Goal: Book appointment/travel/reservation

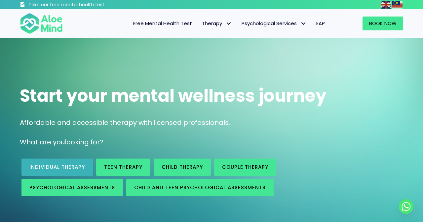
click at [74, 163] on link "Individual therapy" at bounding box center [56, 167] width 71 height 17
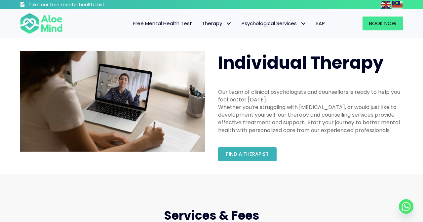
click at [243, 157] on link "Find a therapist" at bounding box center [247, 154] width 59 height 14
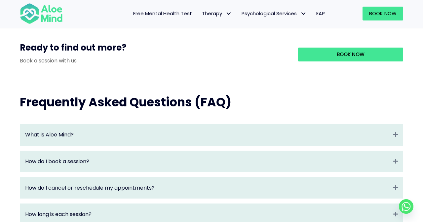
scroll to position [641, 0]
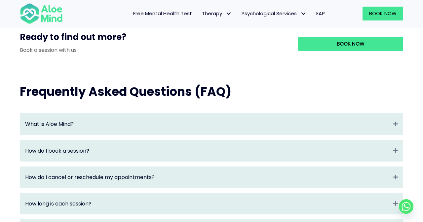
click at [315, 121] on div "What is Aloe Mind? Expand" at bounding box center [211, 124] width 383 height 21
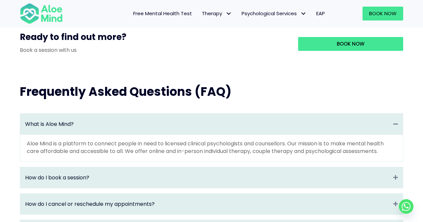
click at [315, 121] on div "What is Aloe Mind? Collapse" at bounding box center [211, 124] width 383 height 21
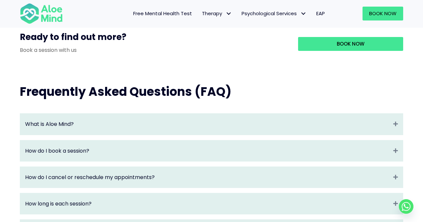
scroll to position [696, 0]
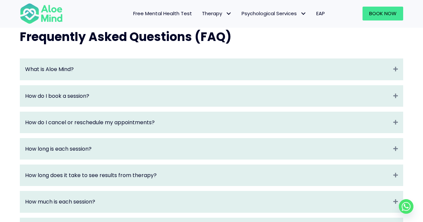
click at [319, 156] on div "How long is each session? Expand" at bounding box center [211, 149] width 383 height 21
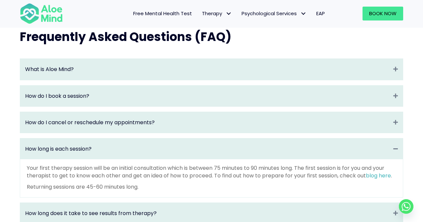
click at [319, 156] on div "How long is each session? Collapse" at bounding box center [211, 149] width 383 height 21
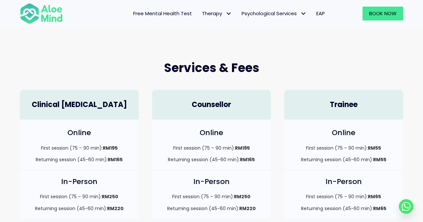
scroll to position [5, 0]
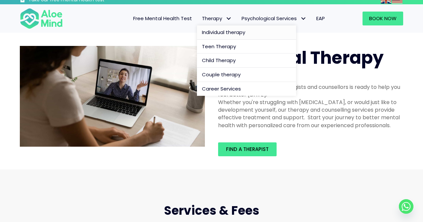
click at [218, 28] on link "Individual therapy" at bounding box center [246, 32] width 99 height 14
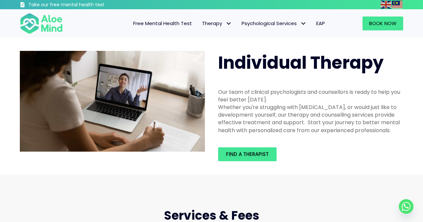
scroll to position [55, 0]
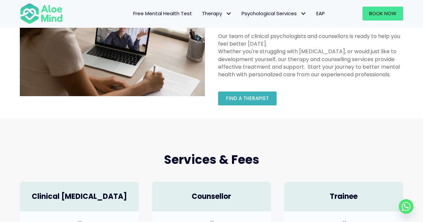
click at [269, 95] on link "Find a therapist" at bounding box center [247, 99] width 59 height 14
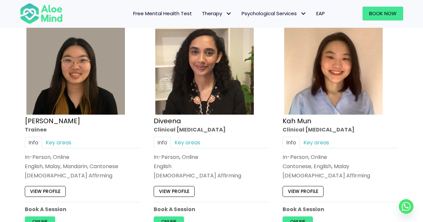
scroll to position [384, 0]
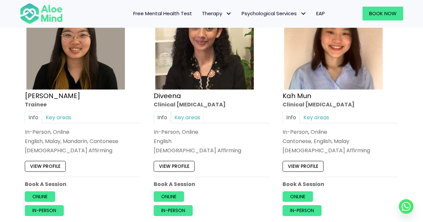
click at [187, 115] on link "Key areas" at bounding box center [187, 118] width 33 height 12
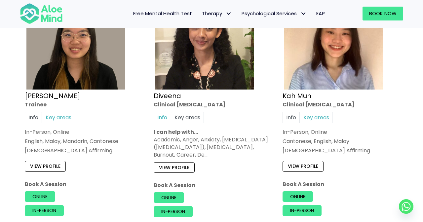
click at [316, 118] on link "Key areas" at bounding box center [316, 118] width 33 height 12
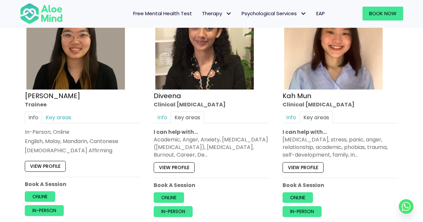
scroll to position [396, 0]
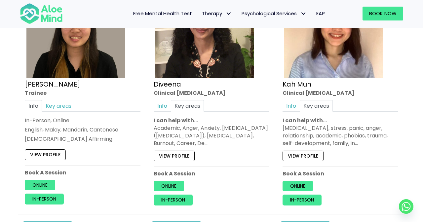
click at [297, 156] on link "View profile" at bounding box center [303, 155] width 41 height 11
click at [184, 158] on link "View profile" at bounding box center [174, 155] width 41 height 11
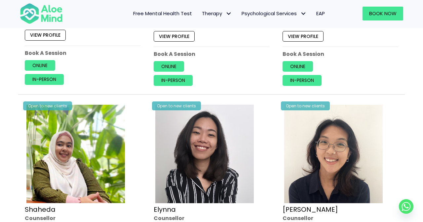
scroll to position [638, 0]
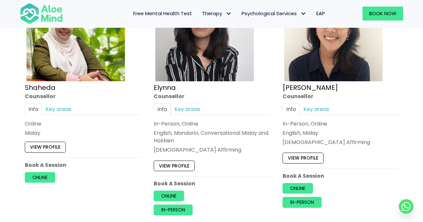
click at [193, 106] on link "Key areas" at bounding box center [187, 109] width 33 height 12
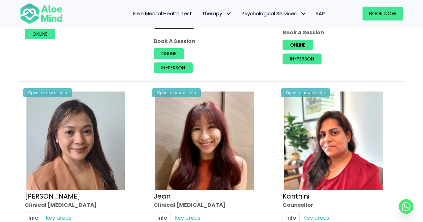
scroll to position [839, 0]
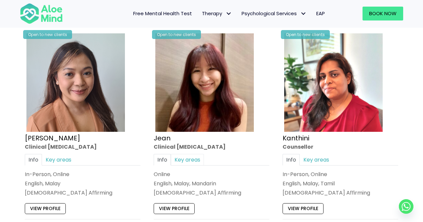
click at [189, 154] on link "Key areas" at bounding box center [187, 160] width 33 height 12
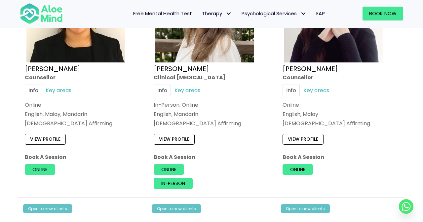
scroll to position [1085, 0]
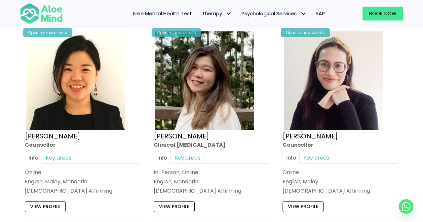
click at [187, 152] on link "Key areas" at bounding box center [187, 158] width 33 height 12
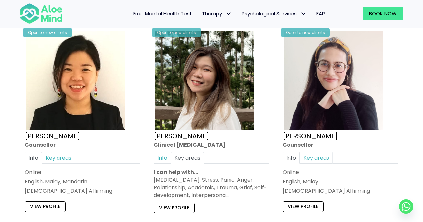
click at [322, 152] on link "Key areas" at bounding box center [316, 158] width 33 height 12
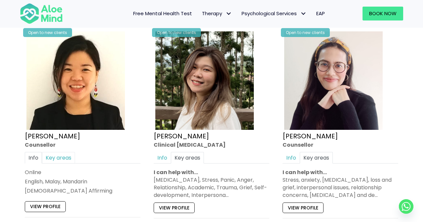
click at [66, 152] on link "Key areas" at bounding box center [58, 158] width 33 height 12
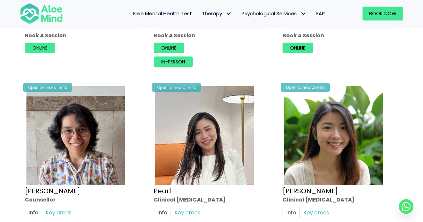
scroll to position [1370, 0]
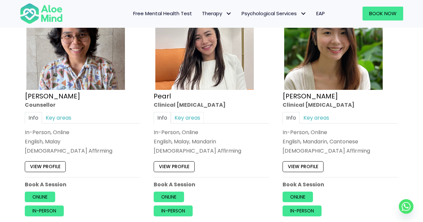
click at [192, 112] on link "Key areas" at bounding box center [187, 118] width 33 height 12
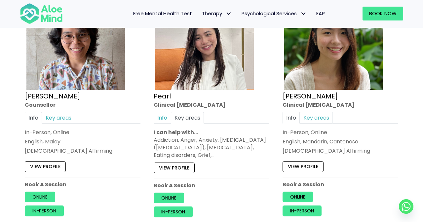
click at [322, 112] on link "Key areas" at bounding box center [316, 118] width 33 height 12
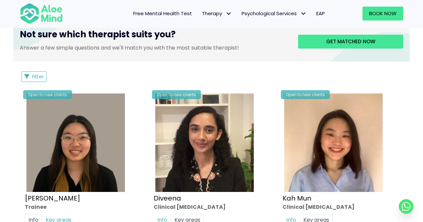
scroll to position [338, 0]
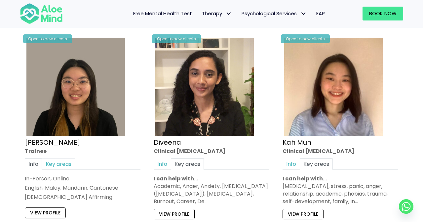
click at [58, 164] on link "Key areas" at bounding box center [58, 164] width 33 height 12
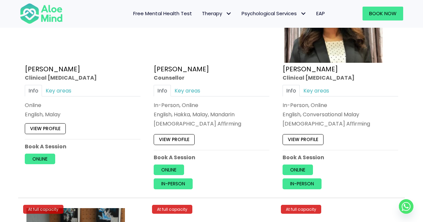
scroll to position [2073, 0]
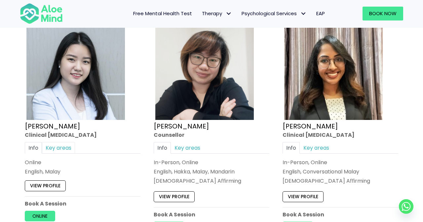
click at [55, 142] on link "Key areas" at bounding box center [58, 148] width 33 height 12
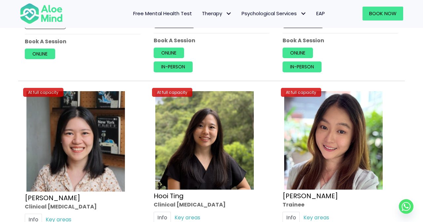
scroll to position [2302, 0]
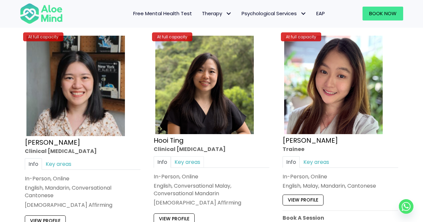
click at [202, 156] on link "Key areas" at bounding box center [187, 162] width 33 height 12
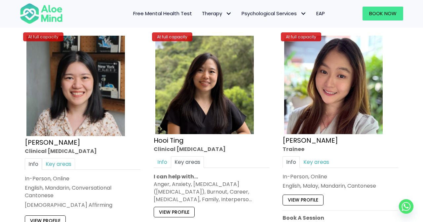
click at [62, 158] on link "Key areas" at bounding box center [58, 164] width 33 height 12
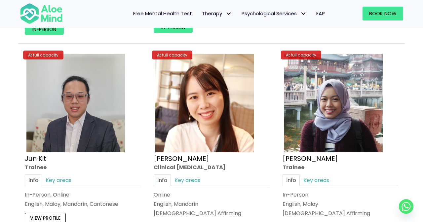
scroll to position [2541, 0]
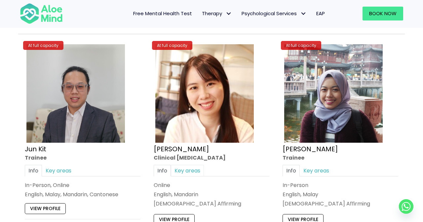
click at [186, 165] on link "Key areas" at bounding box center [187, 171] width 33 height 12
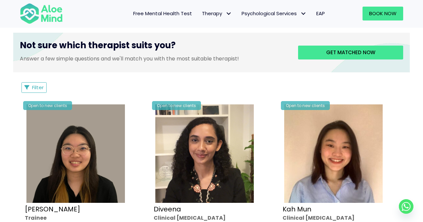
scroll to position [79, 0]
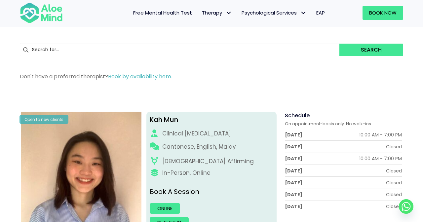
scroll to position [40, 0]
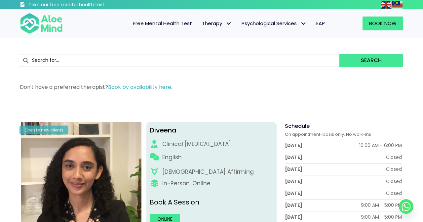
scroll to position [43, 0]
